Goal: Task Accomplishment & Management: Complete application form

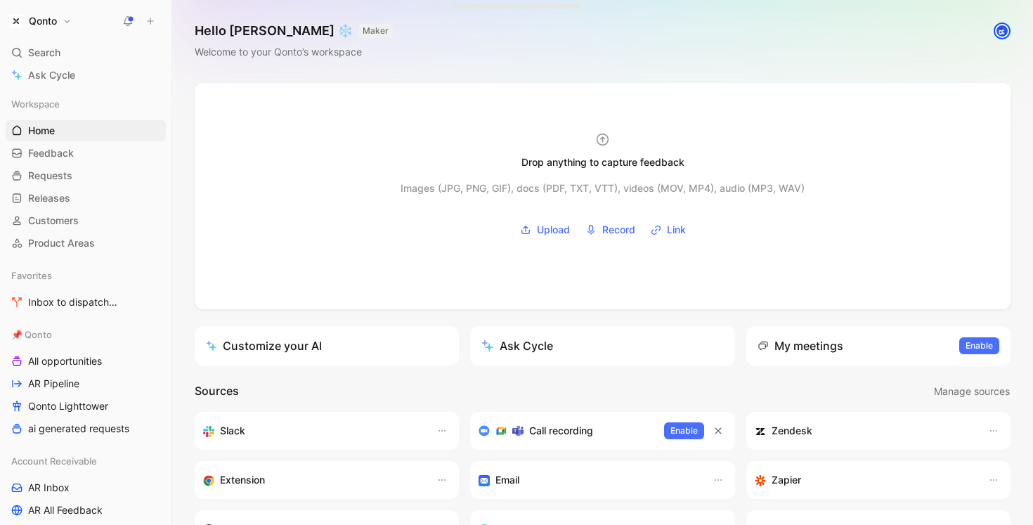
click at [61, 16] on button "Qonto" at bounding box center [41, 21] width 70 height 20
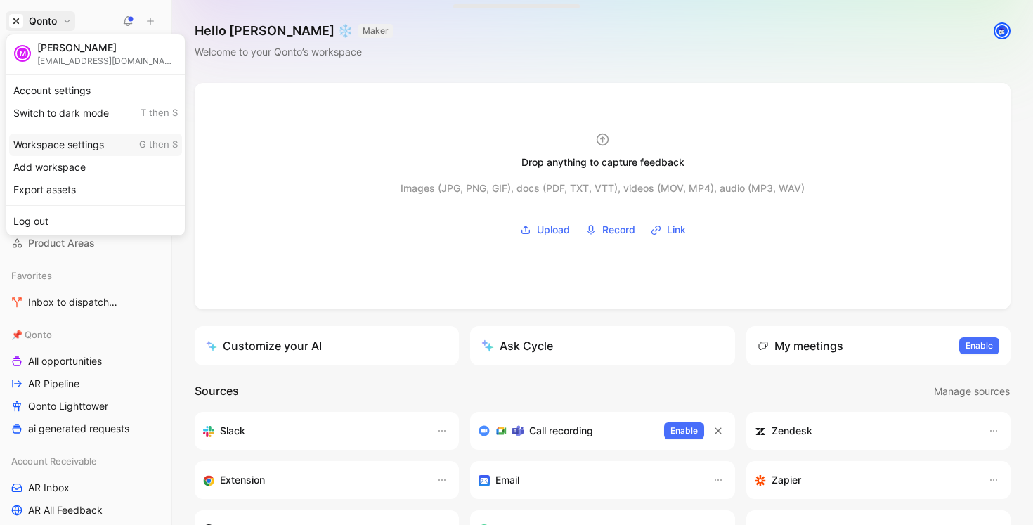
click at [75, 152] on div "Workspace settings G then S" at bounding box center [95, 145] width 173 height 22
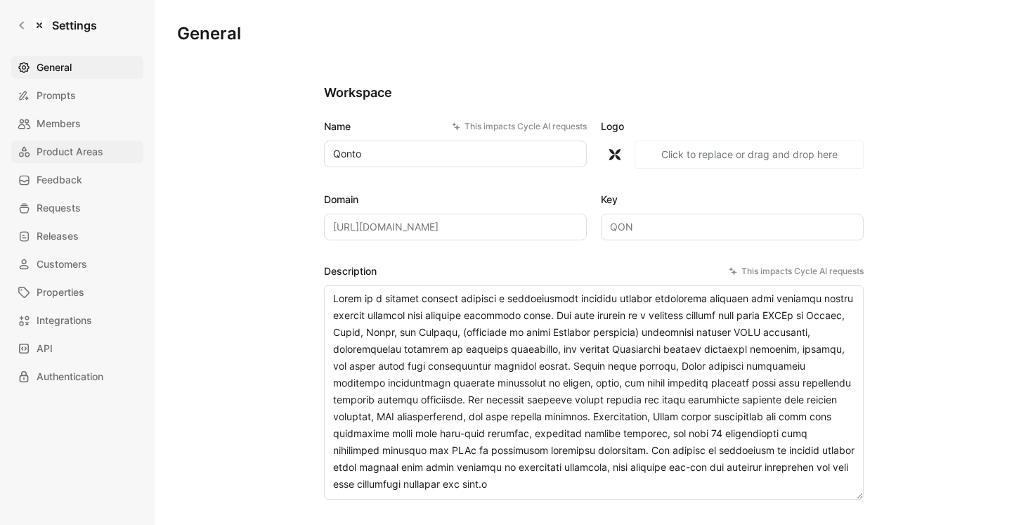
click at [77, 148] on span "Product Areas" at bounding box center [70, 151] width 67 height 17
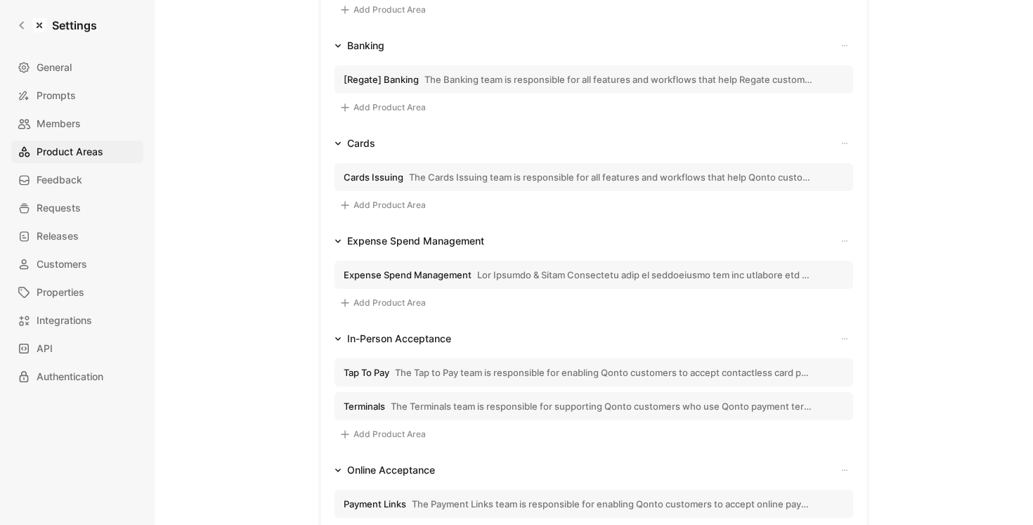
scroll to position [1064, 0]
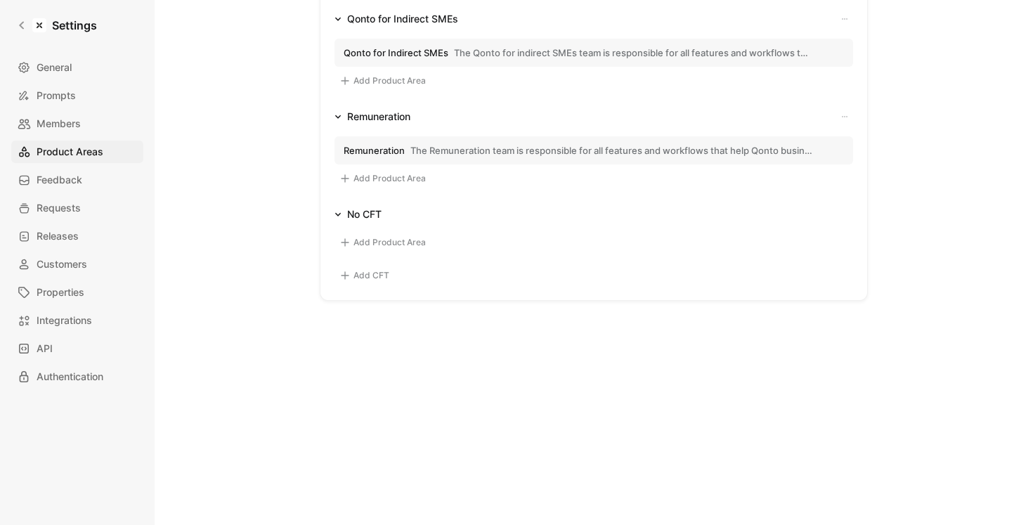
click at [380, 272] on button "Add CFT" at bounding box center [365, 275] width 60 height 17
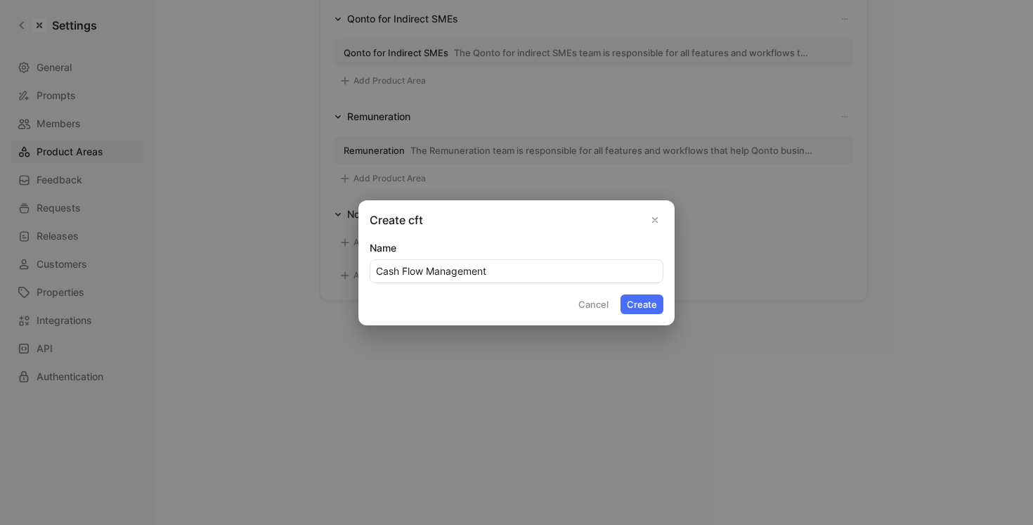
type input "Cash Flow Management"
click at [621, 295] on button "Create" at bounding box center [642, 305] width 43 height 20
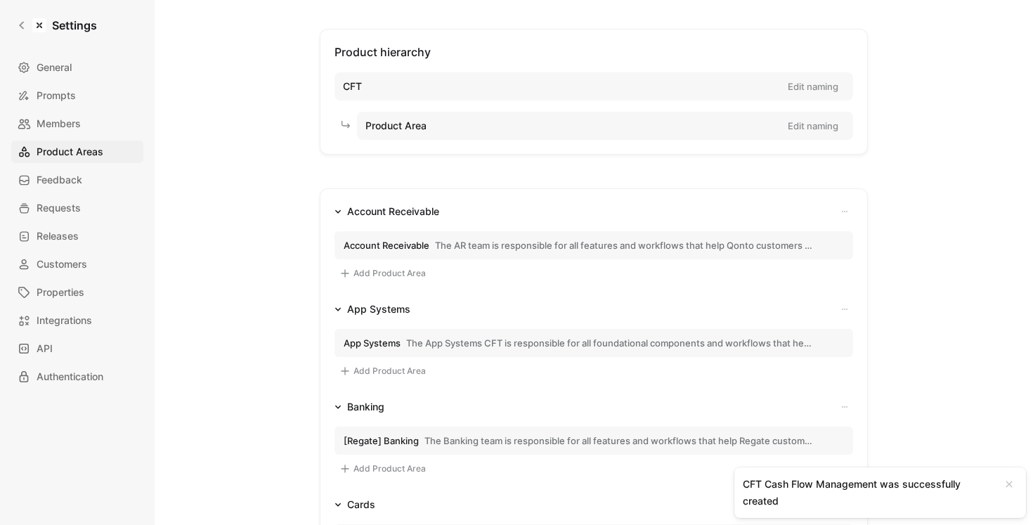
scroll to position [288, 0]
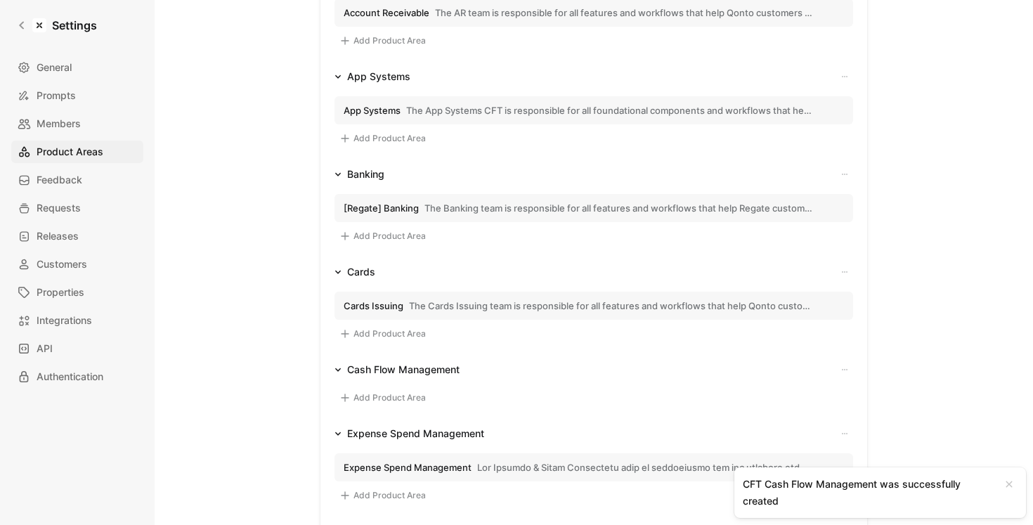
click at [397, 408] on div "Add Product Area" at bounding box center [594, 396] width 519 height 36
click at [397, 394] on button "Add Product Area" at bounding box center [383, 397] width 96 height 17
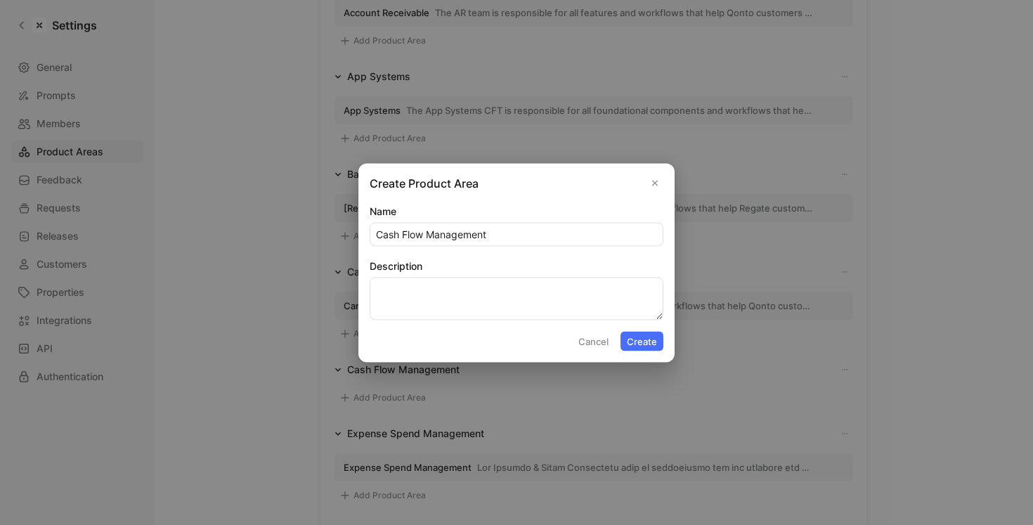
type input "Cash Flow Management"
click at [561, 302] on textarea "Description" at bounding box center [517, 298] width 294 height 43
paste textarea "The Cash Flow Team (CFT) helps Qonto customers monitor, project, and manage the…"
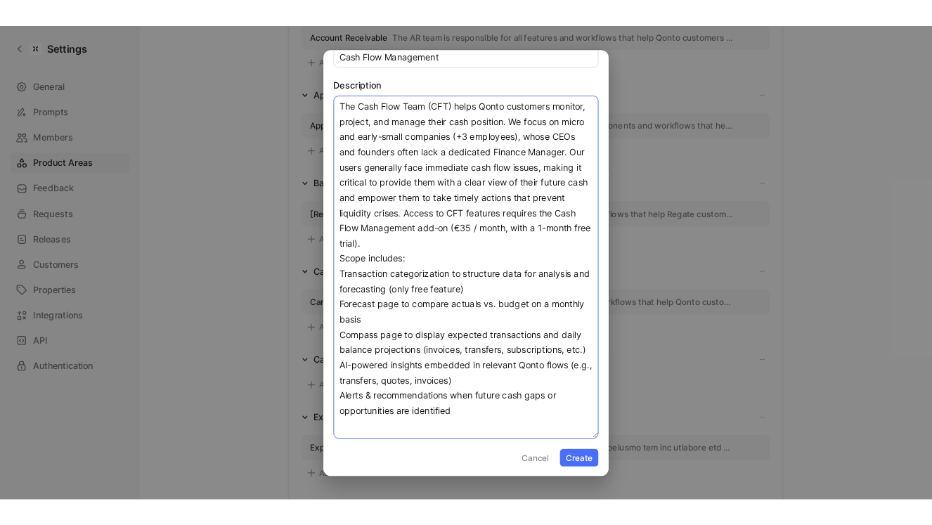
scroll to position [0, 0]
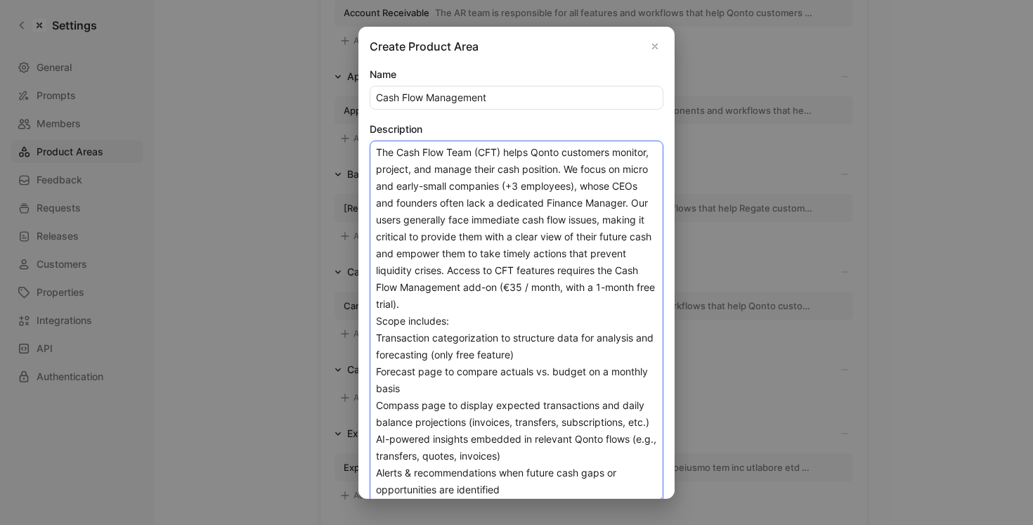
click at [377, 339] on textarea "The Cash Flow Team (CFT) helps Qonto customers monitor, project, and manage the…" at bounding box center [517, 321] width 294 height 363
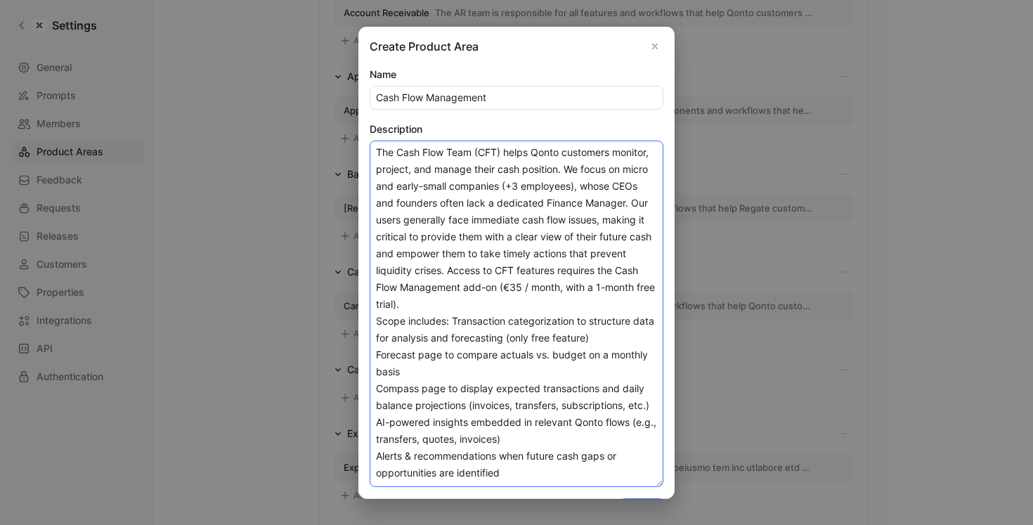
click at [374, 355] on textarea "The Cash Flow Team (CFT) helps Qonto customers monitor, project, and manage the…" at bounding box center [517, 313] width 294 height 347
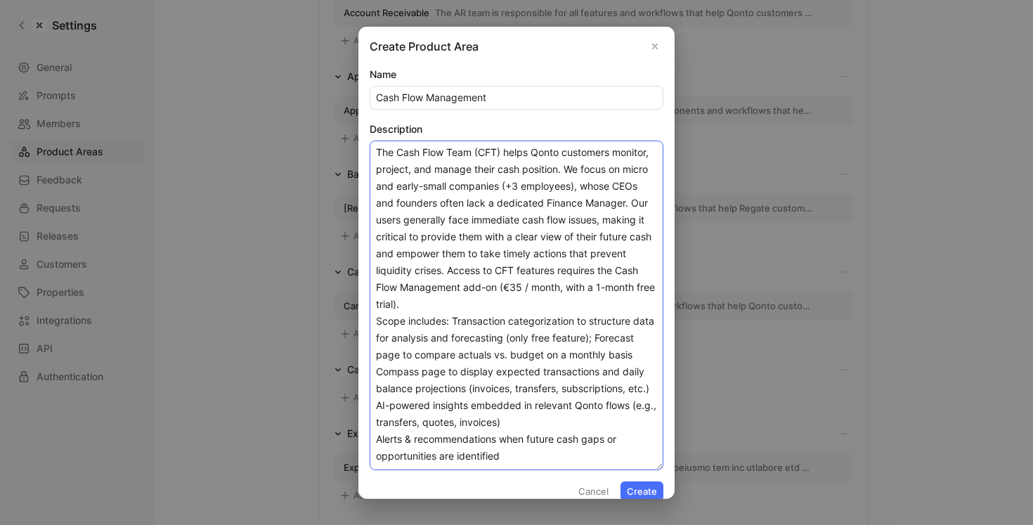
click at [376, 375] on textarea "The Cash Flow Team (CFT) helps Qonto customers monitor, project, and manage the…" at bounding box center [517, 305] width 294 height 330
click at [378, 408] on textarea "The Cash Flow Team (CFT) helps Qonto customers monitor, project, and manage the…" at bounding box center [517, 305] width 294 height 330
click at [378, 436] on textarea "The Cash Flow Team (CFT) helps Qonto customers monitor, project, and manage the…" at bounding box center [517, 305] width 294 height 330
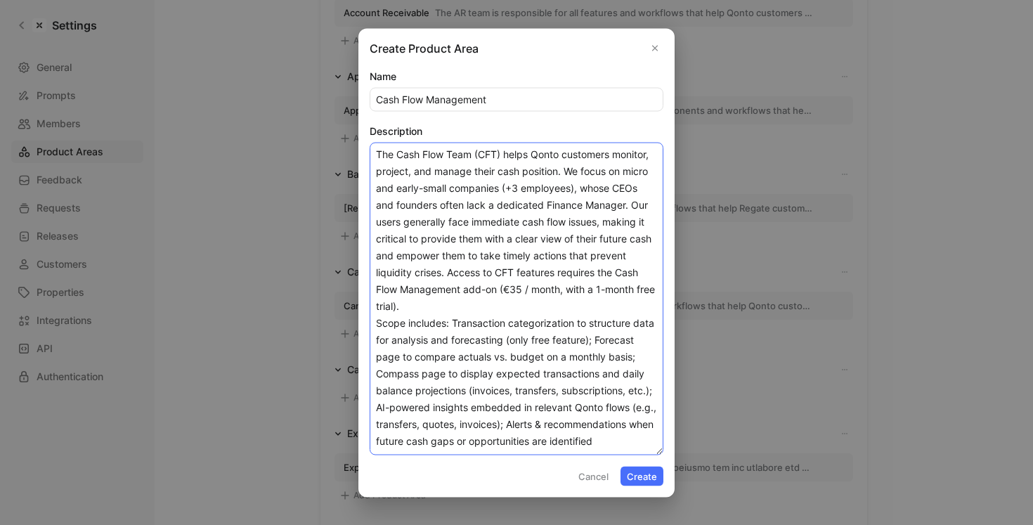
type textarea "The Cash Flow Team (CFT) helps Qonto customers monitor, project, and manage the…"
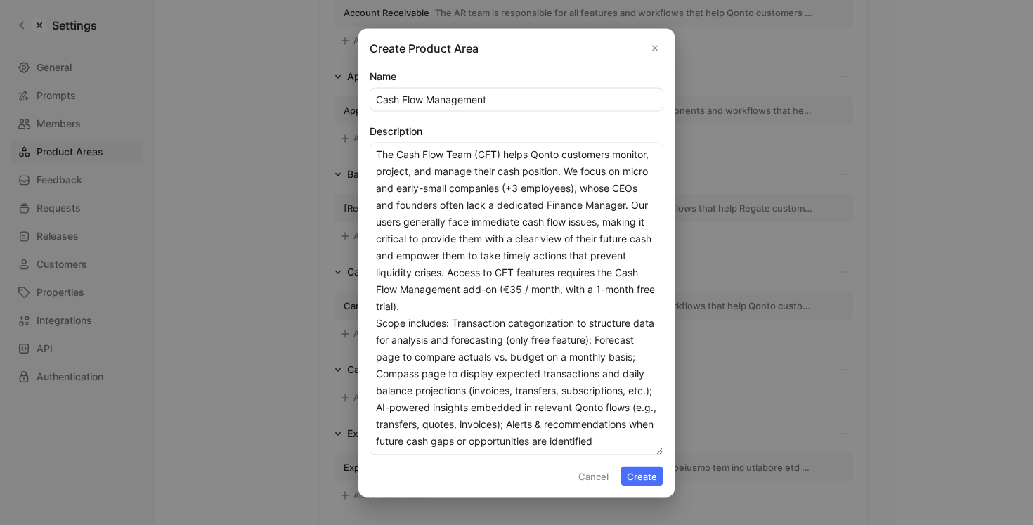
click at [641, 484] on button "Create" at bounding box center [642, 476] width 43 height 20
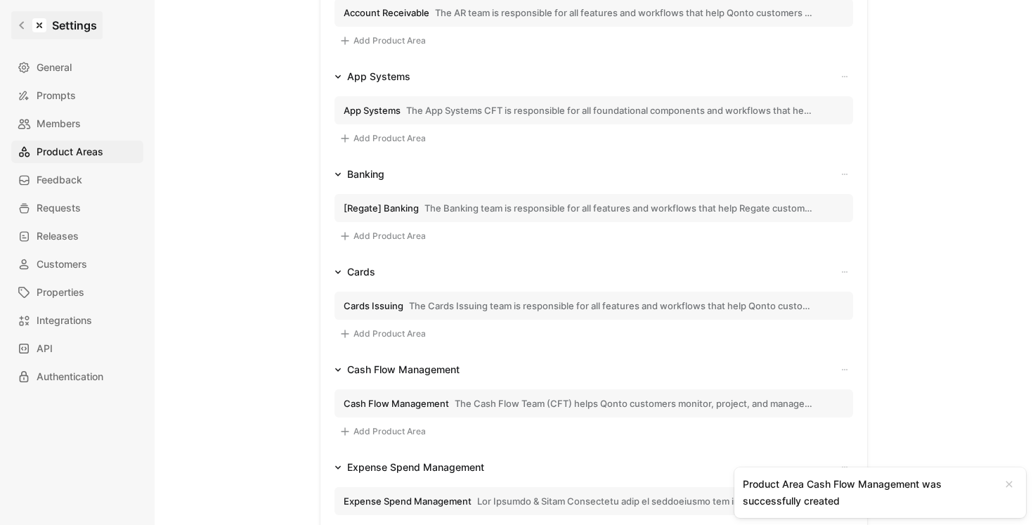
click at [26, 32] on link "Settings" at bounding box center [56, 25] width 91 height 28
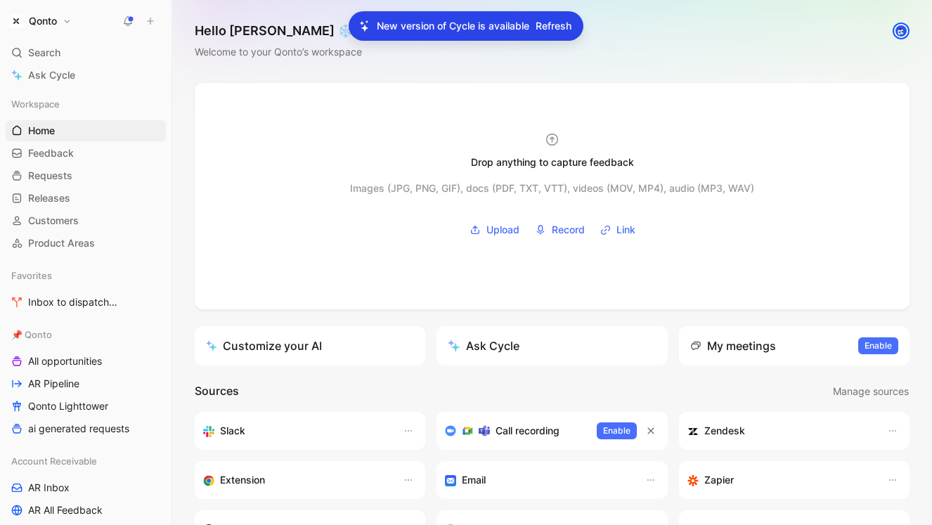
click at [548, 22] on span "Refresh" at bounding box center [554, 26] width 36 height 17
